Goal: Information Seeking & Learning: Learn about a topic

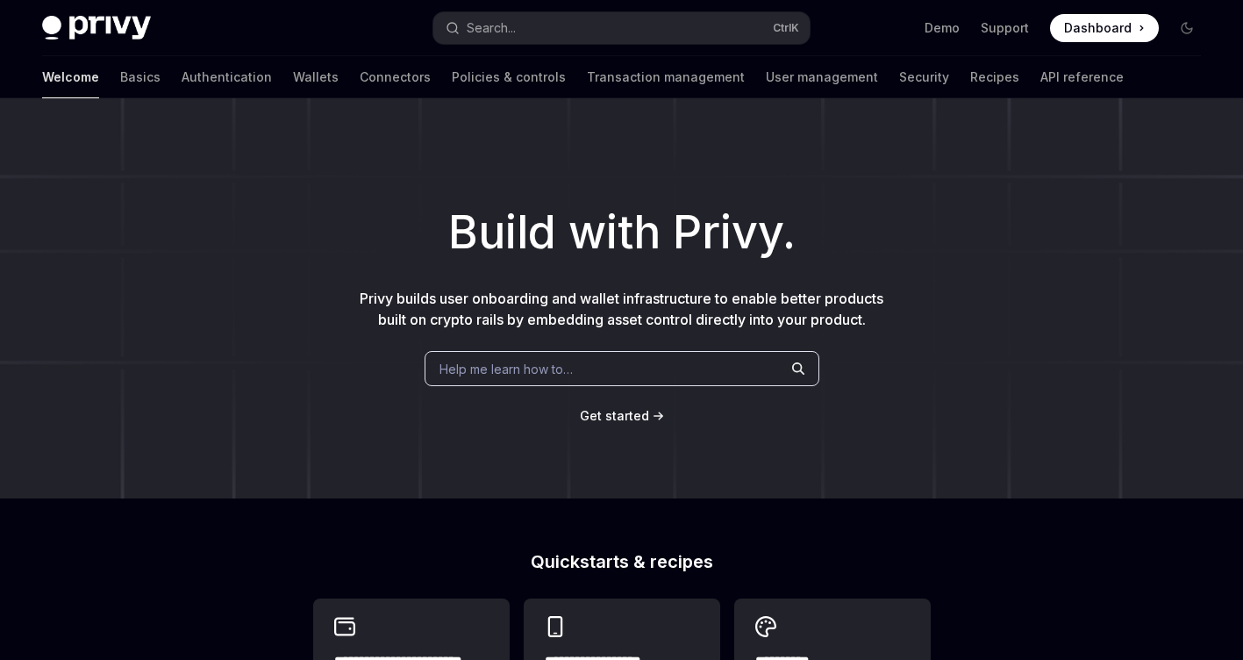
type textarea "*"
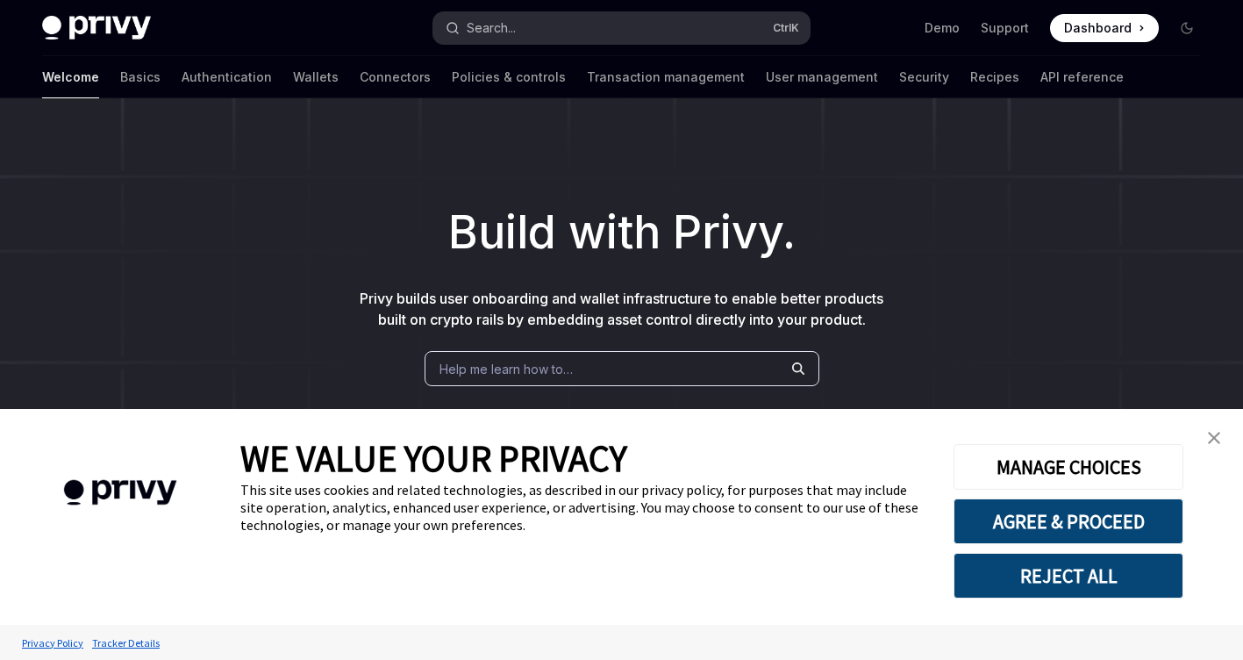
click at [713, 28] on button "Search... Ctrl K" at bounding box center [621, 28] width 377 height 32
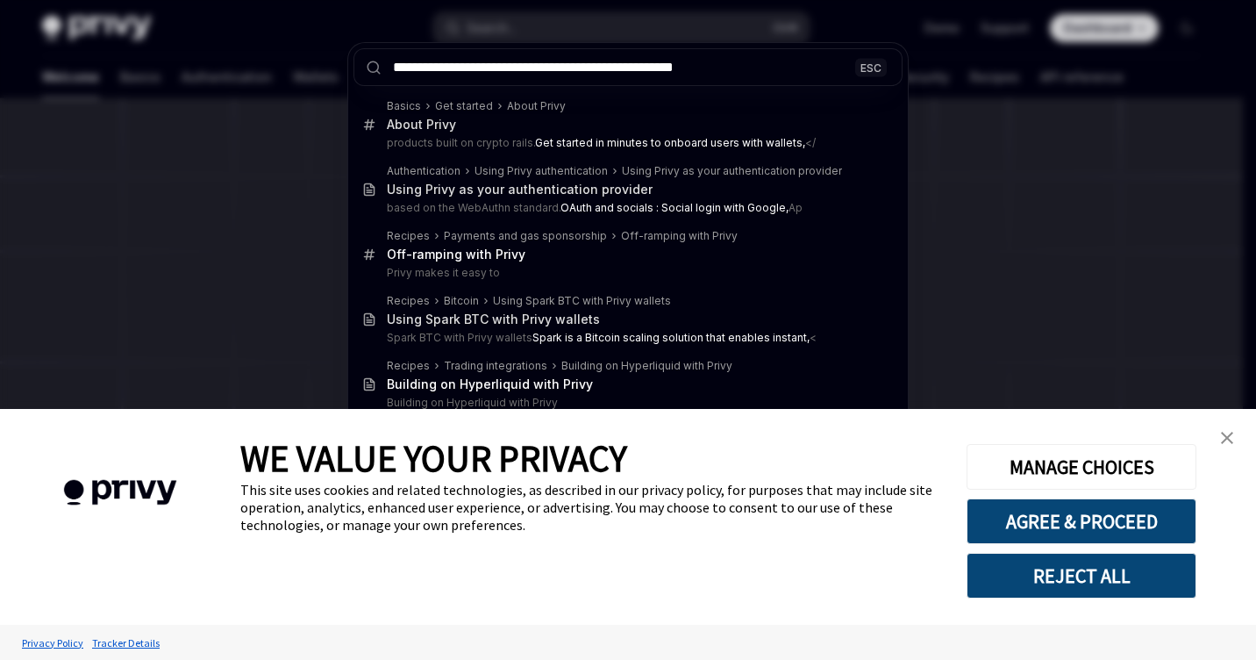
type input "**********"
click at [1219, 436] on link "close banner" at bounding box center [1227, 437] width 35 height 35
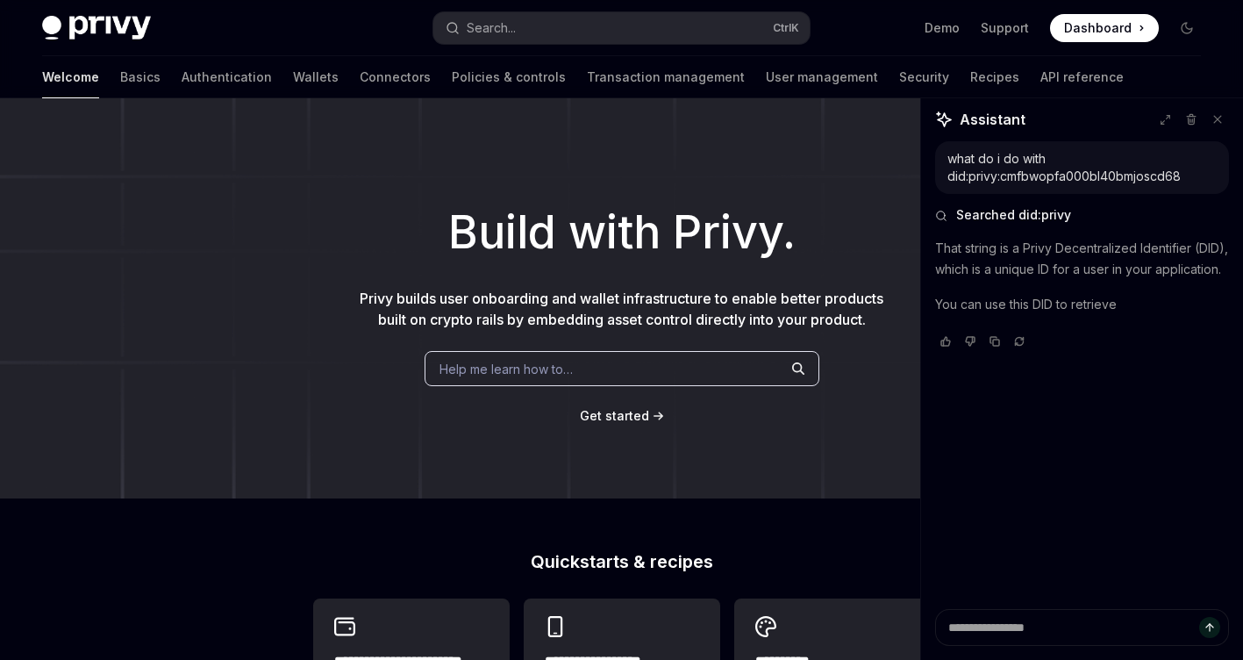
type textarea "*"
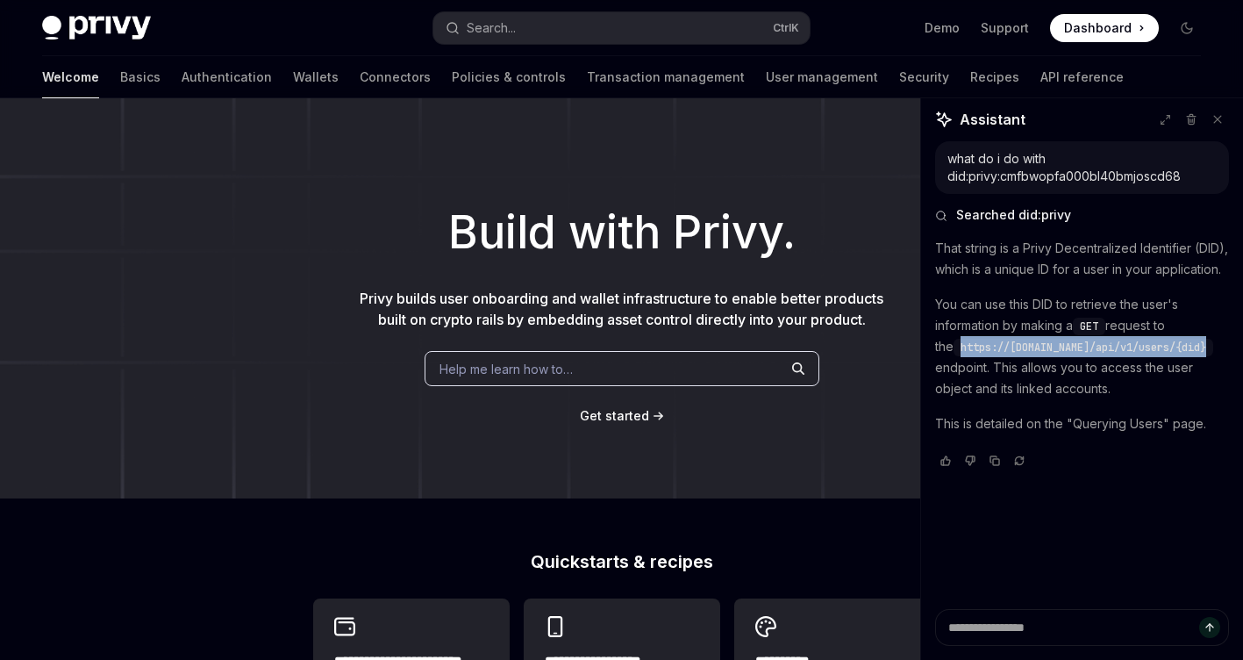
drag, startPoint x: 941, startPoint y: 363, endPoint x: 1199, endPoint y: 369, distance: 258.0
click at [1199, 356] on code "https://[DOMAIN_NAME]/api/v1/users/{did}" at bounding box center [1083, 348] width 260 height 18
copy span "https://[DOMAIN_NAME]/api/v1/users/{did}"
drag, startPoint x: 1199, startPoint y: 369, endPoint x: 1131, endPoint y: 446, distance: 103.1
click at [1131, 434] on p "This is detailed on the "Querying Users" page." at bounding box center [1082, 423] width 294 height 21
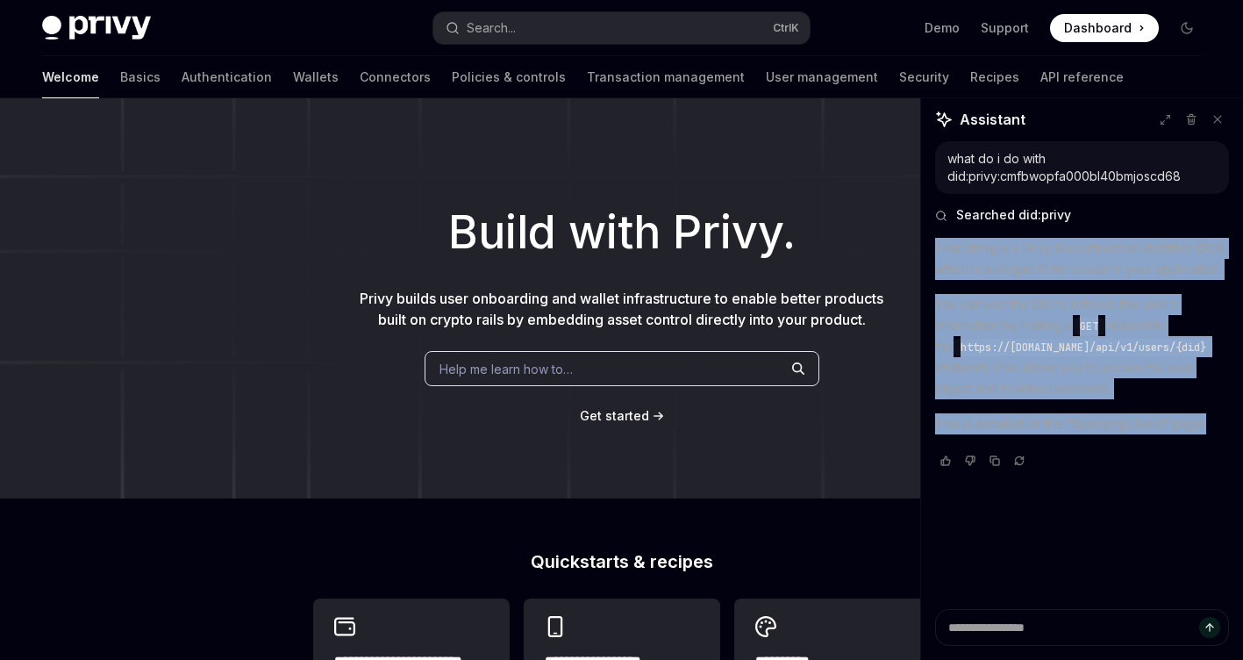
drag, startPoint x: 1211, startPoint y: 443, endPoint x: 935, endPoint y: 238, distance: 344.2
click at [935, 238] on div "That string is a Privy Decentralized Identifier (DID), which is a unique ID for…" at bounding box center [1082, 338] width 294 height 200
copy div "That string is a Privy Decentralized Identifier (DID), which is a unique ID for…"
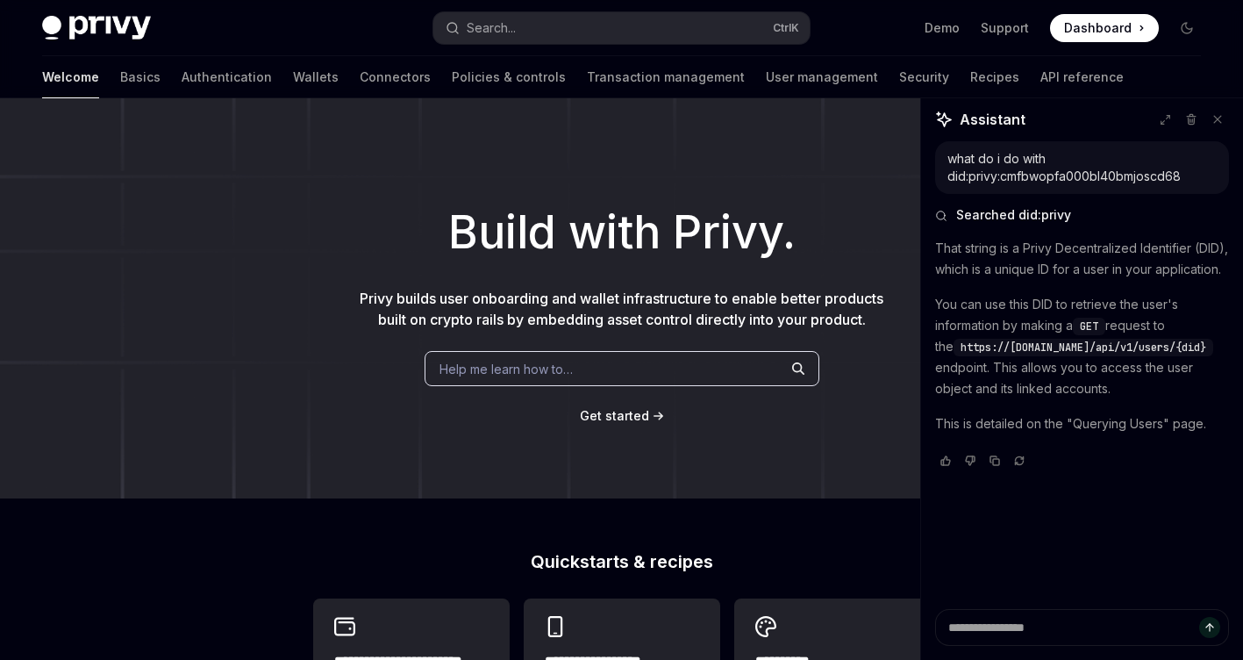
click at [1098, 469] on div at bounding box center [1082, 461] width 294 height 18
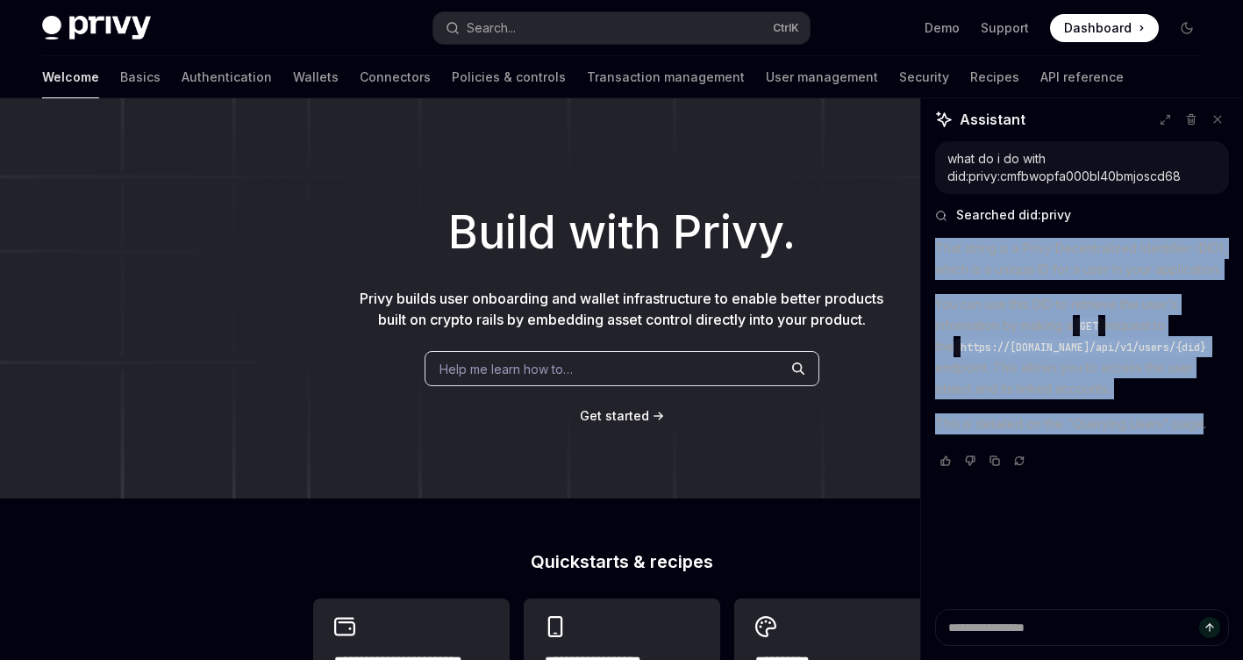
drag, startPoint x: 1202, startPoint y: 448, endPoint x: 933, endPoint y: 235, distance: 342.8
click at [933, 235] on div "what do i do with did:privy:cmfbwopfa000bl40bmjoscd68 Searched did:privy That s…" at bounding box center [1082, 375] width 322 height 468
copy div "That string is a Privy Decentralized Identifier (DID), which is a unique ID for…"
